Goal: Task Accomplishment & Management: Complete application form

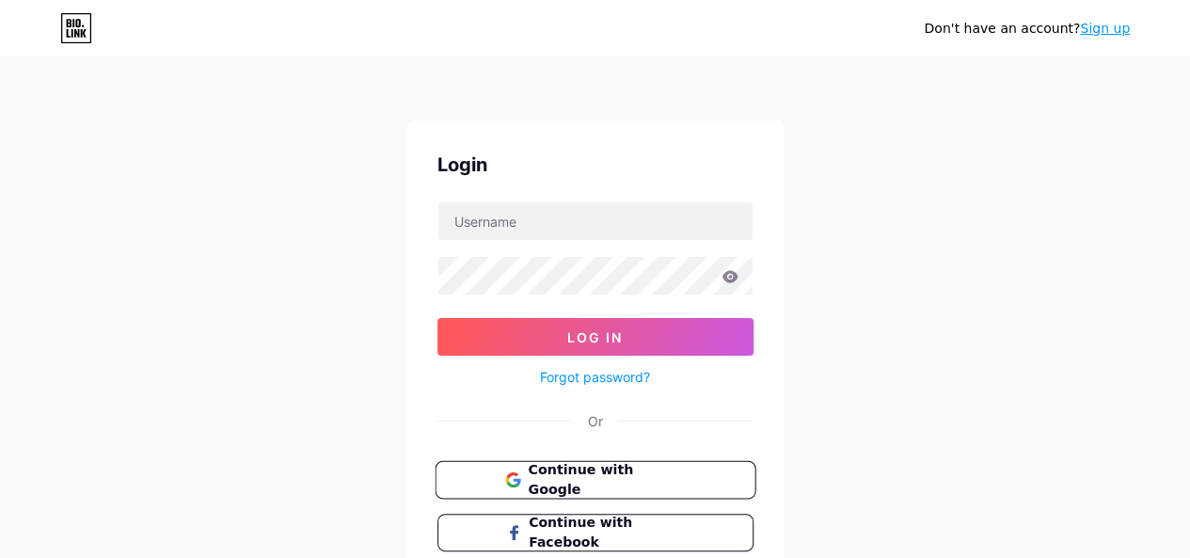
click at [634, 476] on span "Continue with Google" at bounding box center [606, 480] width 157 height 40
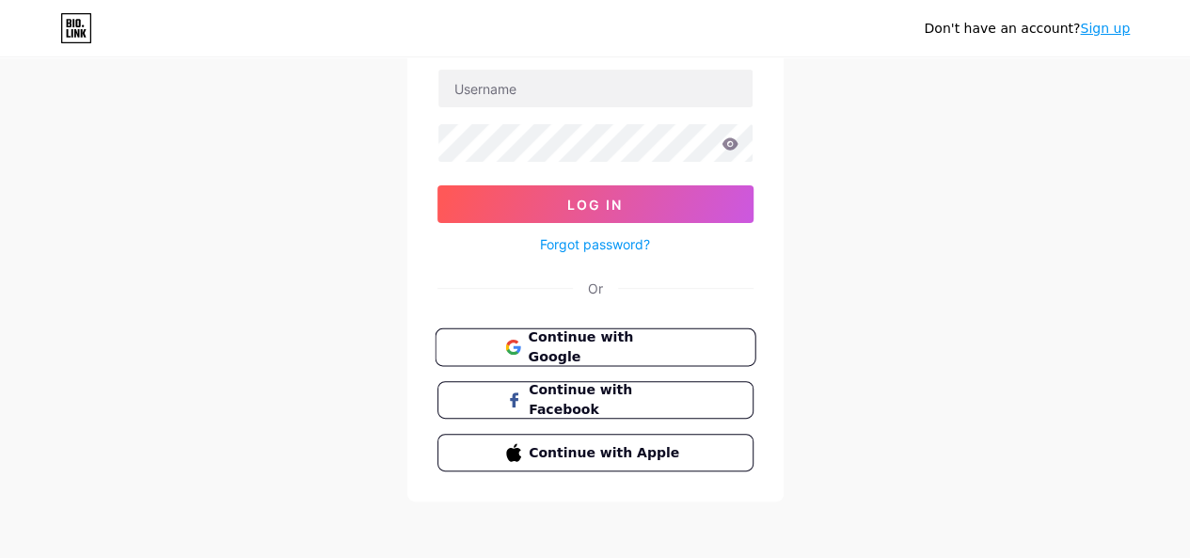
click at [610, 343] on span "Continue with Google" at bounding box center [606, 347] width 157 height 40
click at [543, 87] on input "text" at bounding box center [595, 89] width 314 height 38
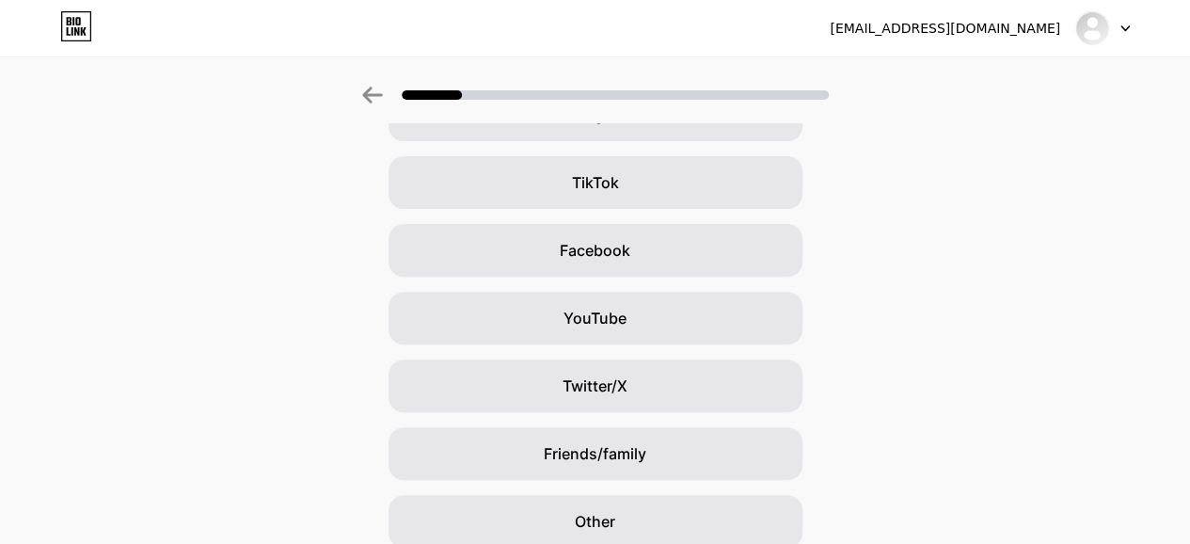
scroll to position [267, 0]
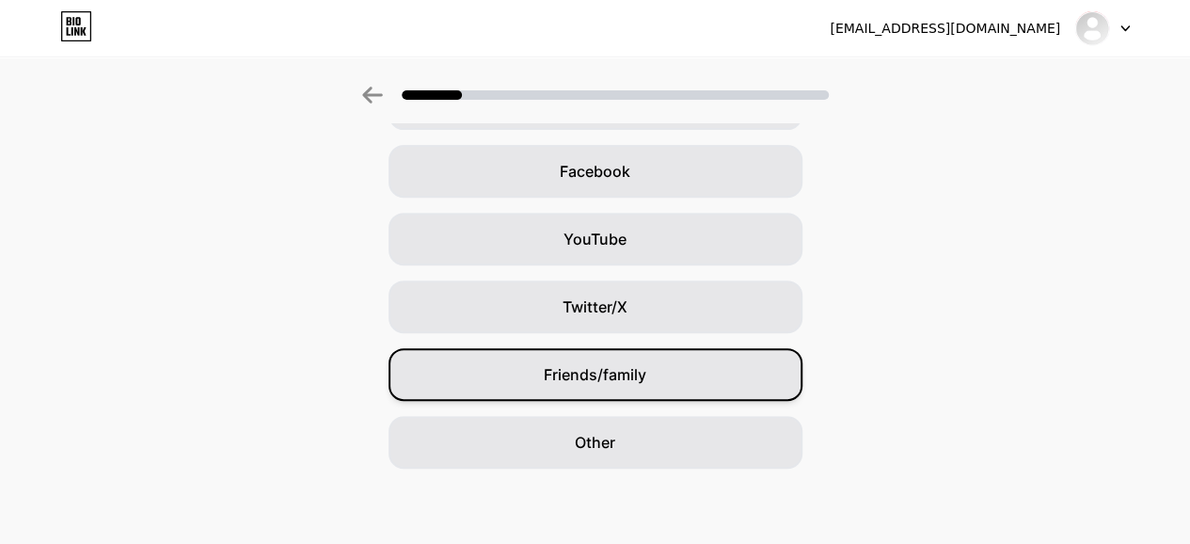
click at [547, 362] on div "Friends/family" at bounding box center [596, 374] width 414 height 53
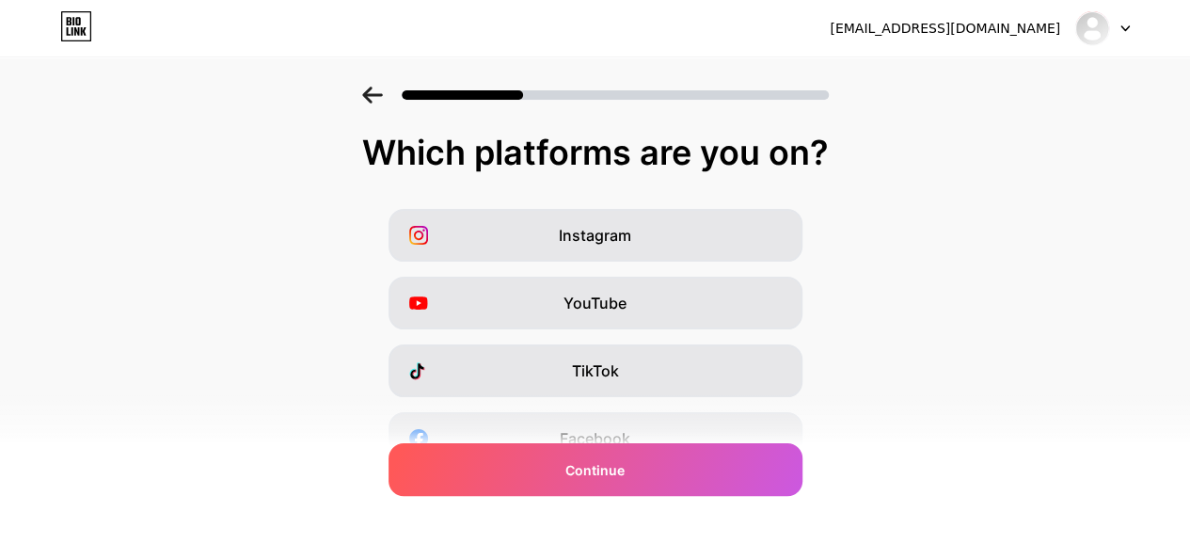
scroll to position [282, 0]
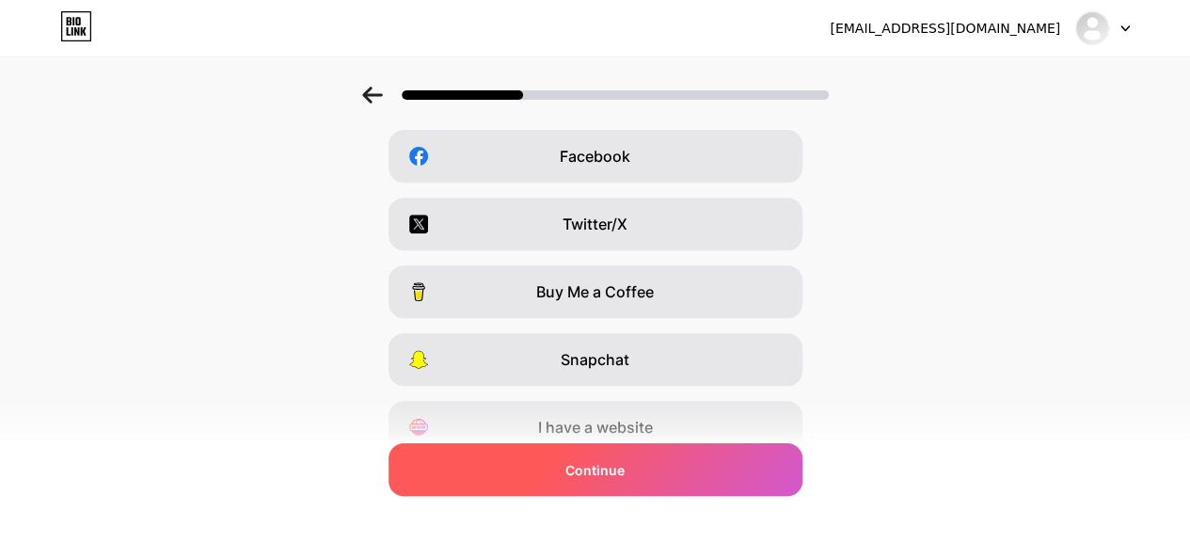
click at [583, 468] on span "Continue" at bounding box center [594, 470] width 59 height 20
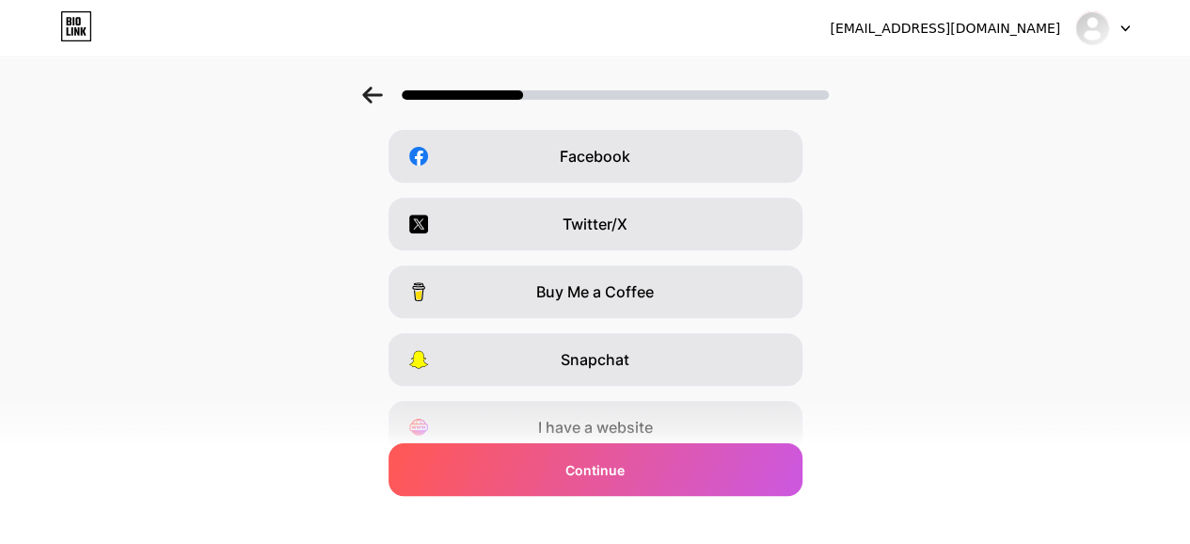
scroll to position [361, 0]
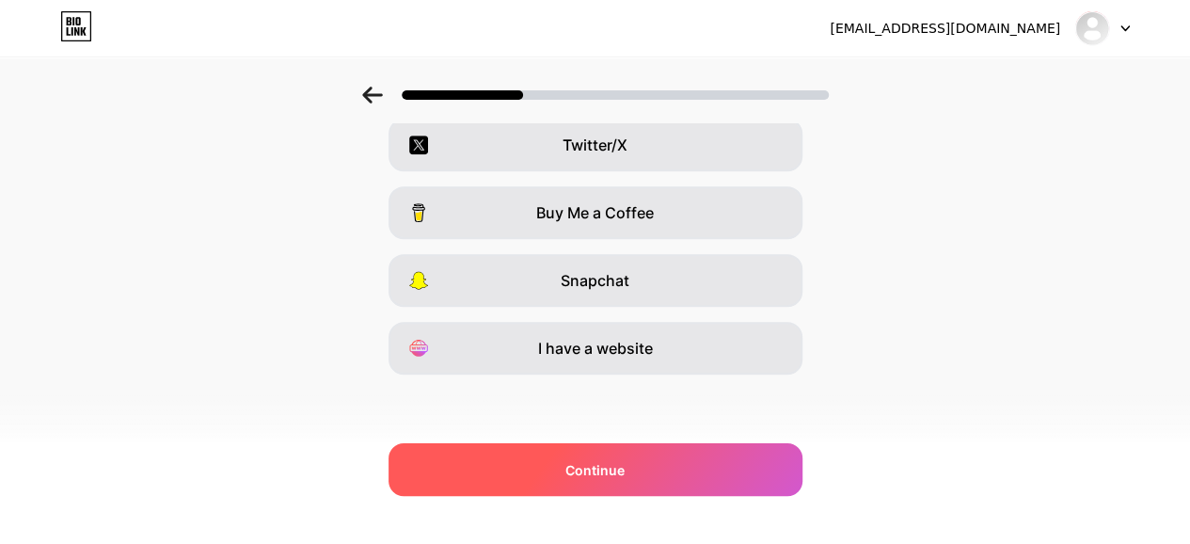
click at [596, 469] on span "Continue" at bounding box center [594, 470] width 59 height 20
